Goal: Transaction & Acquisition: Purchase product/service

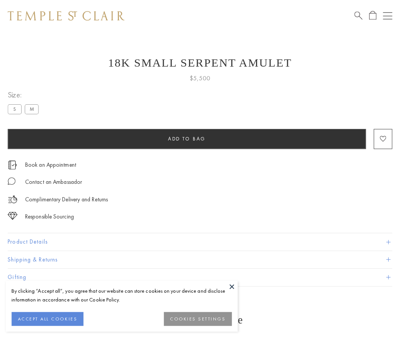
scroll to position [27, 0]
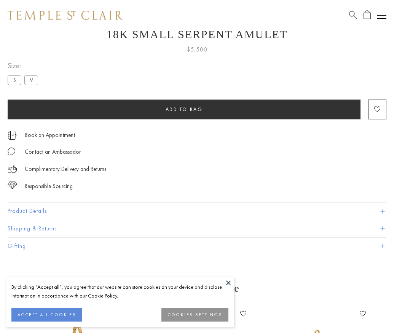
click at [184, 109] on span "Add to bag" at bounding box center [184, 109] width 37 height 6
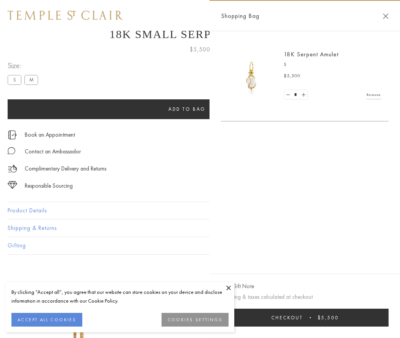
click at [305, 318] on button "Checkout $5,500" at bounding box center [305, 318] width 168 height 18
